Goal: Task Accomplishment & Management: Use online tool/utility

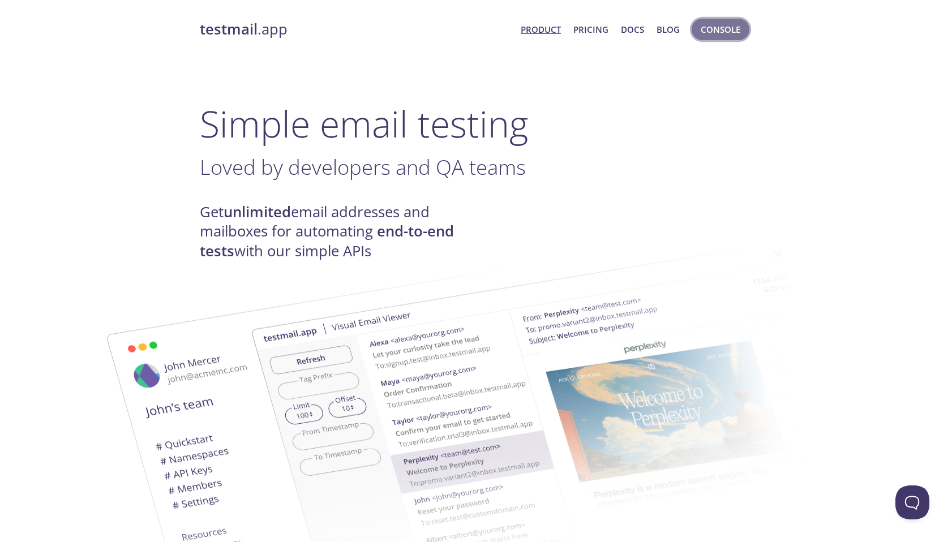
click at [723, 22] on span "Console" at bounding box center [721, 29] width 40 height 15
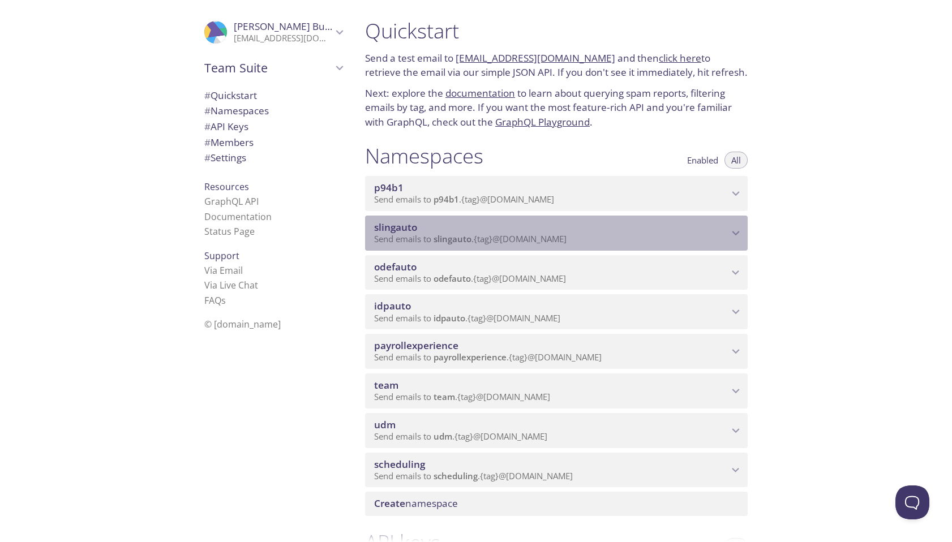
click at [517, 244] on span "Send emails to slingauto . {tag} @[DOMAIN_NAME]" at bounding box center [470, 238] width 192 height 11
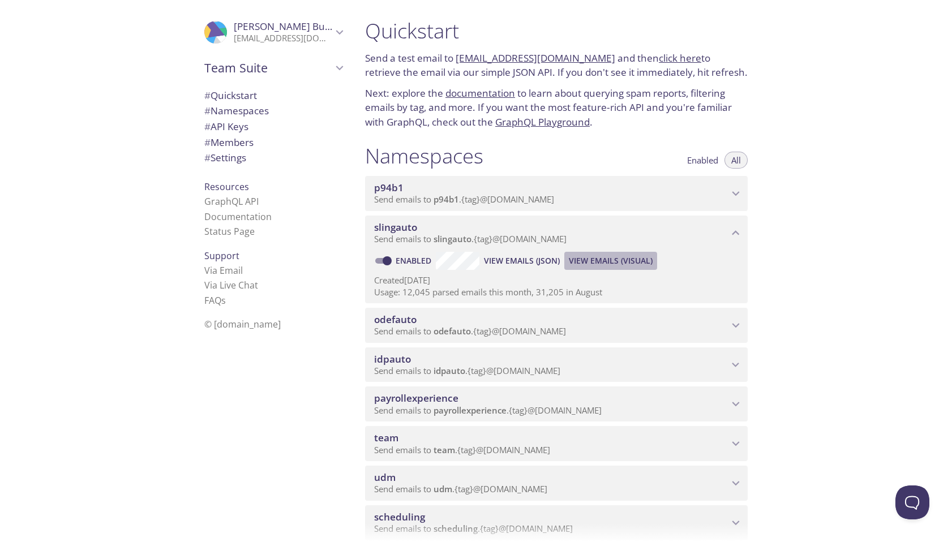
click at [595, 261] on span "View Emails (Visual)" at bounding box center [611, 261] width 84 height 14
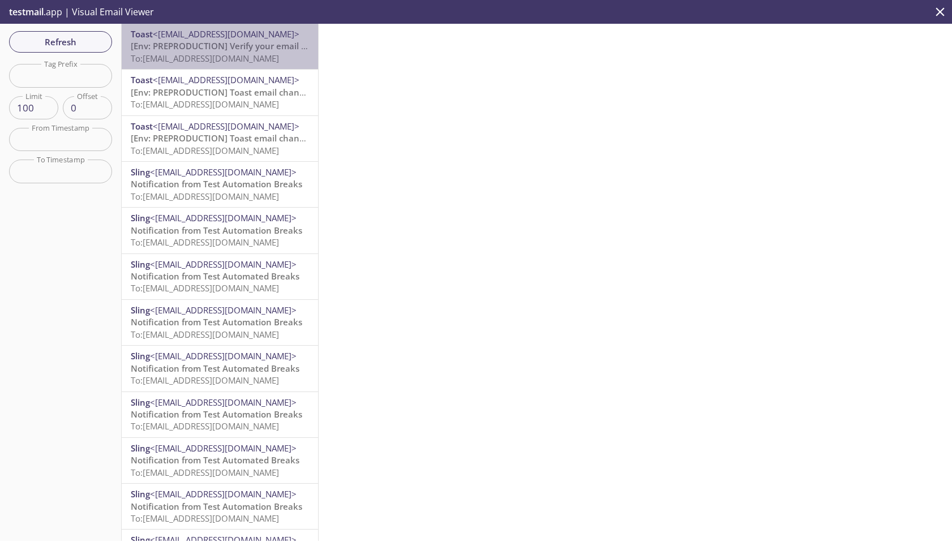
click at [227, 64] on p "[Env: PREPRODUCTION] Verify your email address To: [EMAIL_ADDRESS][DOMAIN_NAME]" at bounding box center [220, 52] width 178 height 24
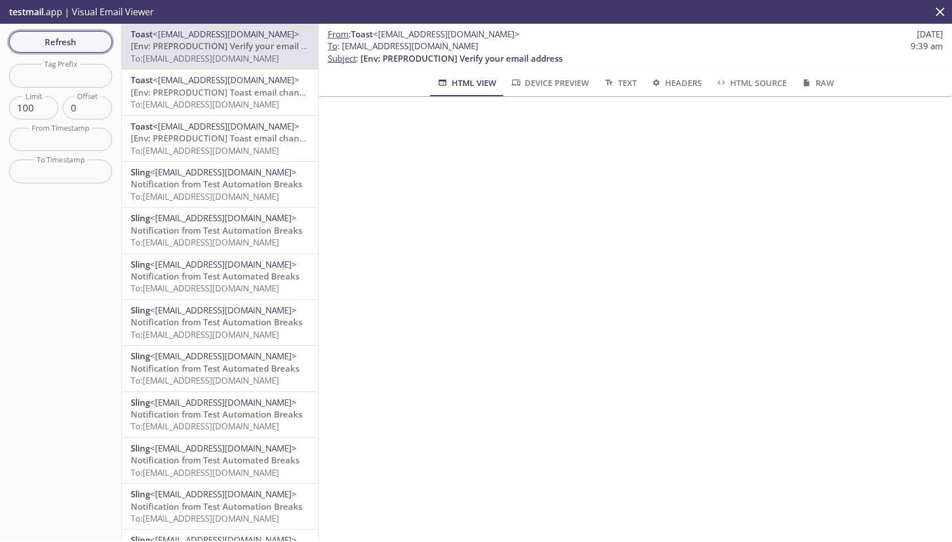
click at [81, 38] on span "Refresh" at bounding box center [60, 42] width 85 height 15
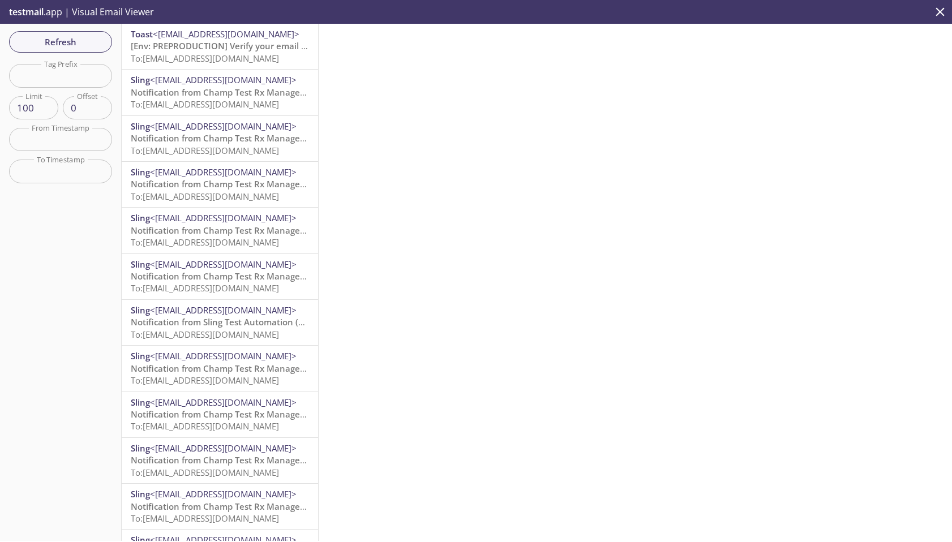
click at [248, 48] on span "[Env: PREPRODUCTION] Verify your email address" at bounding box center [232, 45] width 202 height 11
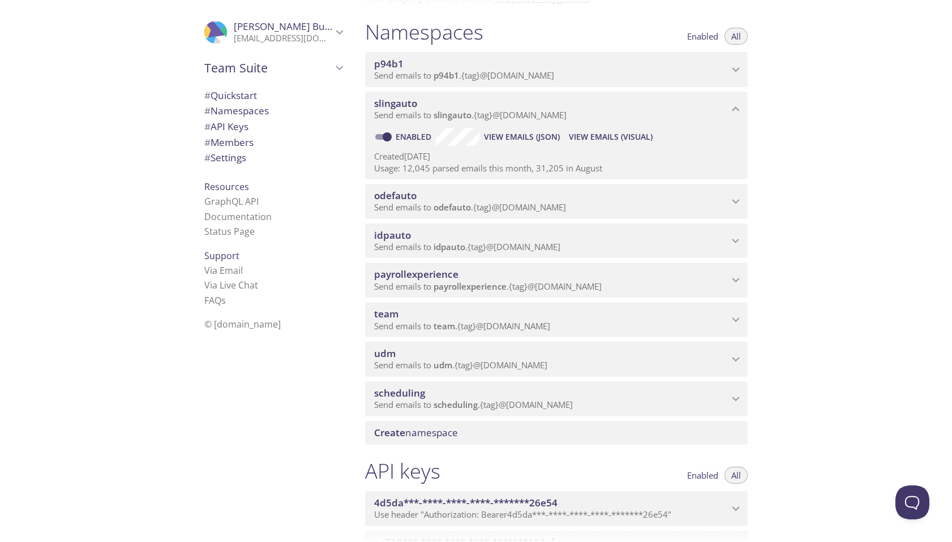
scroll to position [236, 0]
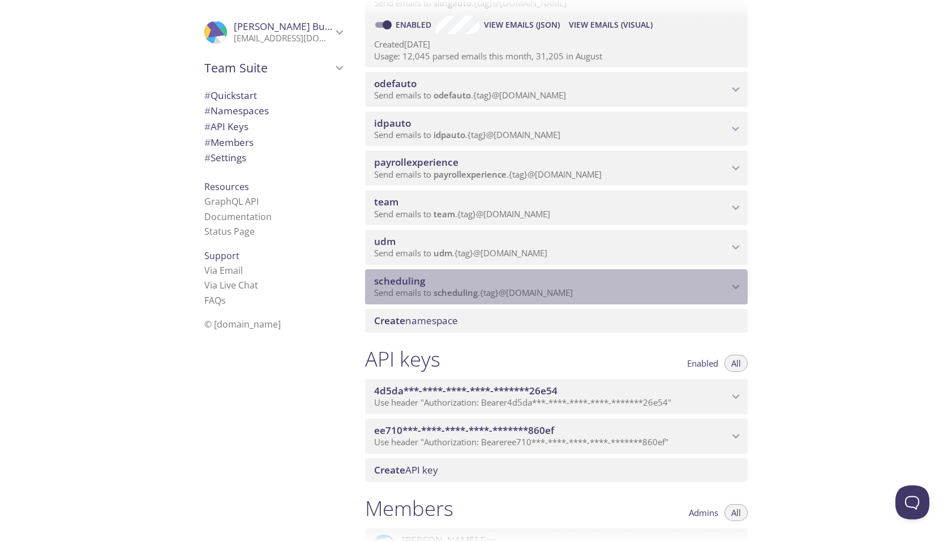
click at [588, 286] on span "scheduling" at bounding box center [551, 281] width 354 height 12
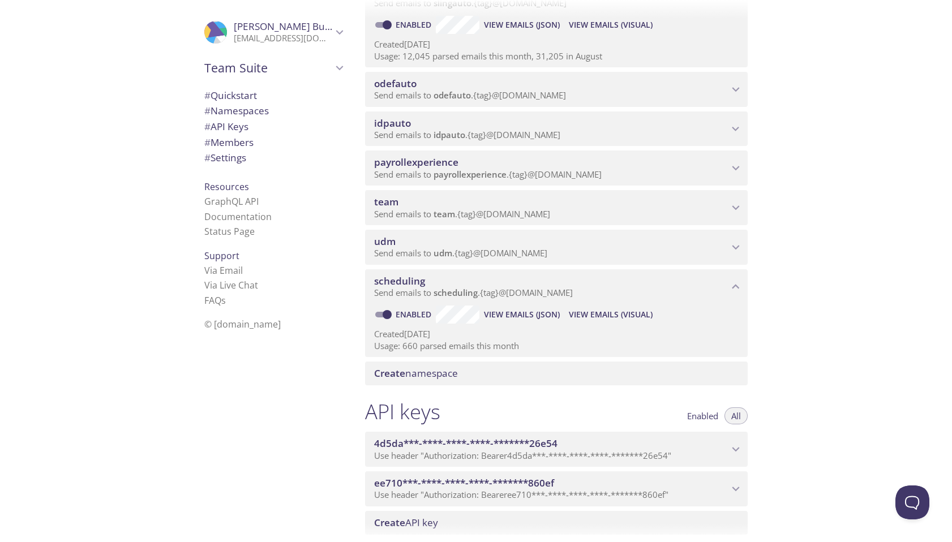
click at [587, 313] on span "View Emails (Visual)" at bounding box center [611, 315] width 84 height 14
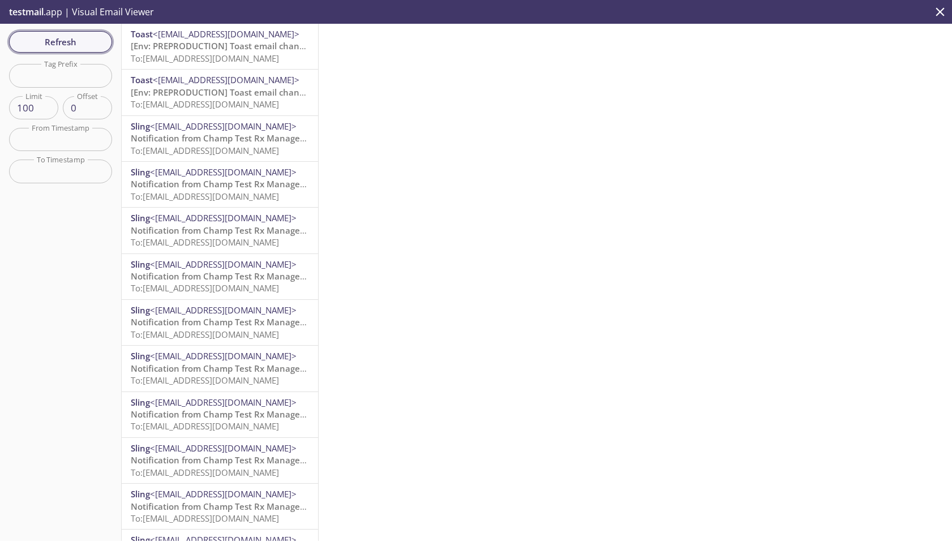
click at [83, 40] on span "Refresh" at bounding box center [60, 42] width 85 height 15
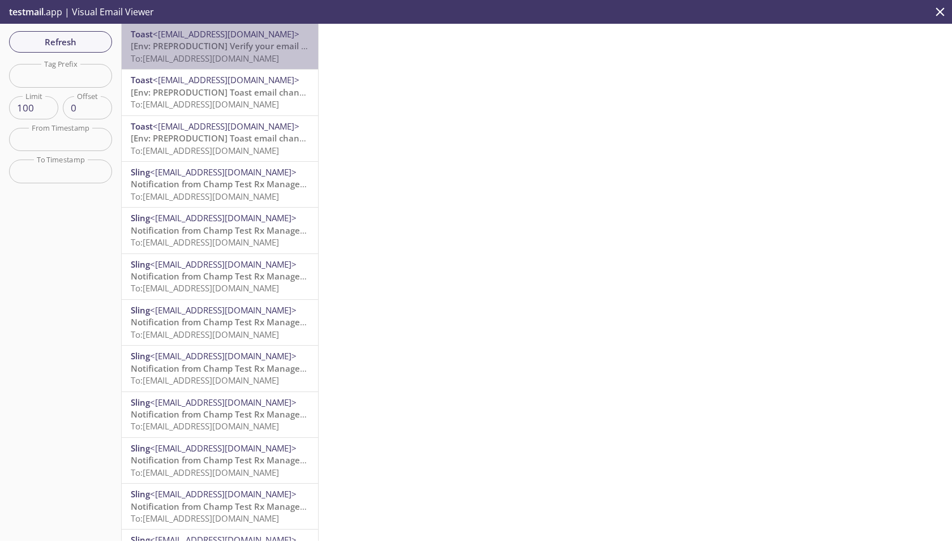
click at [261, 58] on span "To: [EMAIL_ADDRESS][DOMAIN_NAME]" at bounding box center [205, 58] width 148 height 11
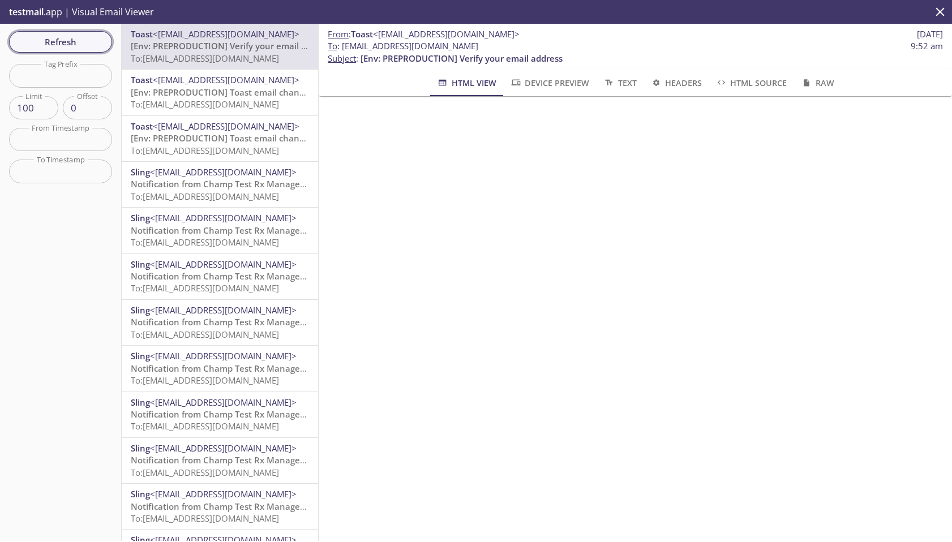
click at [86, 32] on button "Refresh" at bounding box center [60, 42] width 103 height 22
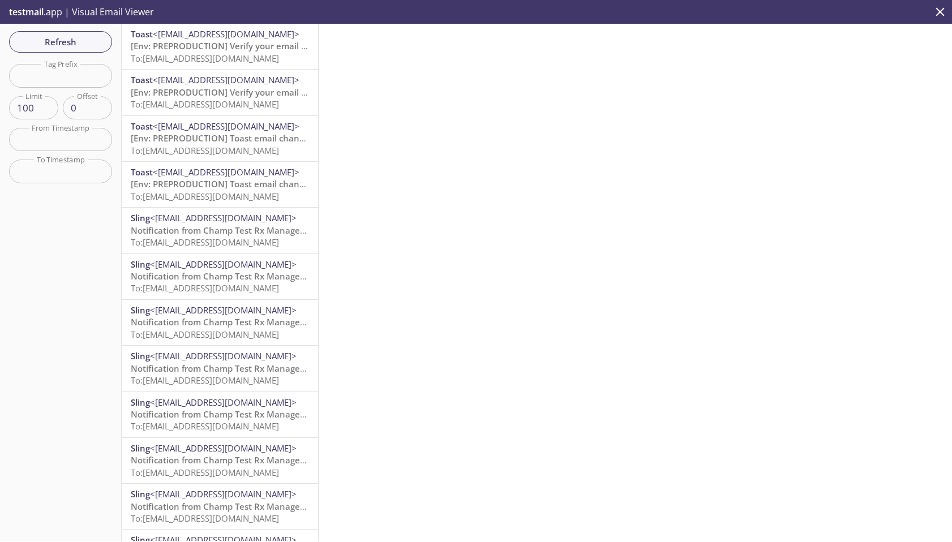
click at [222, 57] on span "To: [EMAIL_ADDRESS][DOMAIN_NAME]" at bounding box center [205, 58] width 148 height 11
